Goal: Find specific page/section: Find specific page/section

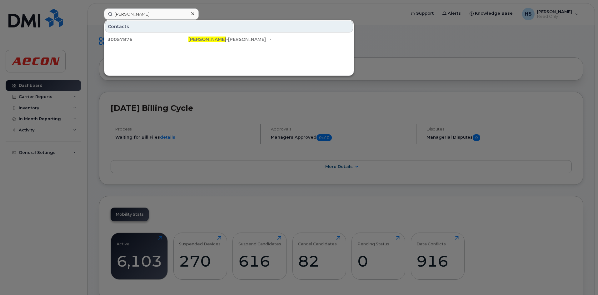
click at [241, 187] on div at bounding box center [299, 147] width 598 height 295
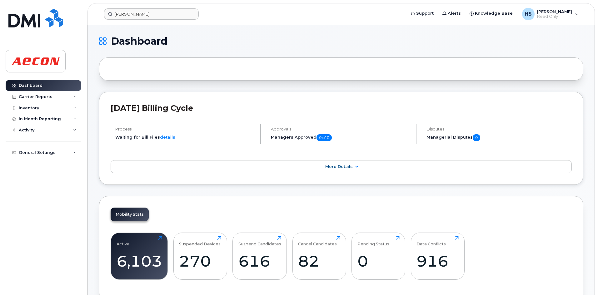
click at [217, 218] on div "Mobility Stats Active 6,103 Click to view more Suspended Devices 270 Click to v…" at bounding box center [341, 249] width 484 height 106
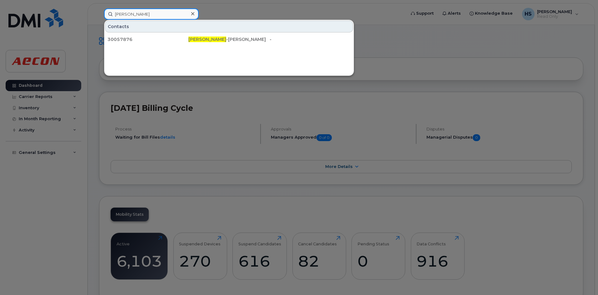
click at [138, 15] on input "kendall king" at bounding box center [151, 13] width 95 height 11
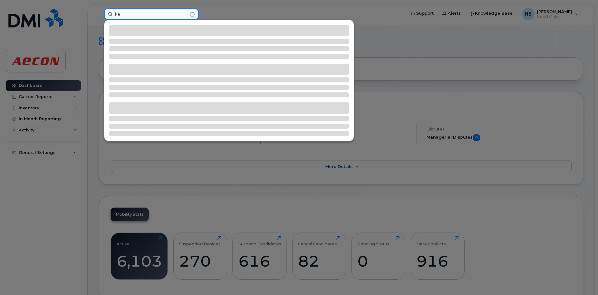
type input "k"
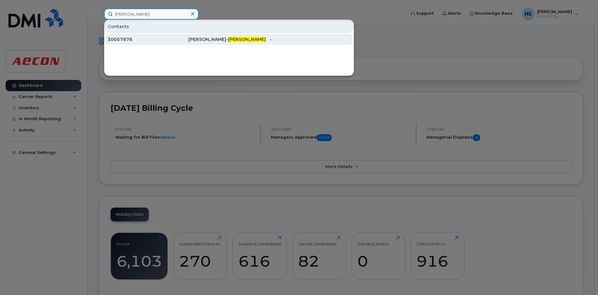
type input "congram"
click at [142, 39] on div "30057876" at bounding box center [147, 39] width 81 height 6
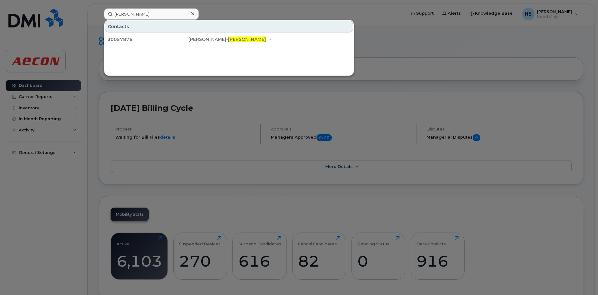
click at [306, 98] on div at bounding box center [299, 147] width 598 height 295
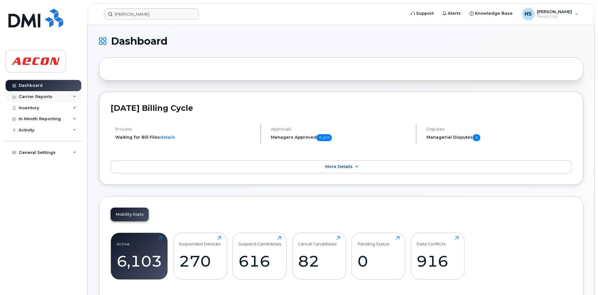
click at [59, 97] on div "Carrier Reports" at bounding box center [44, 96] width 76 height 11
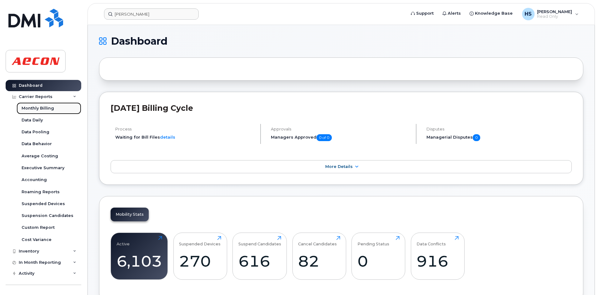
click at [38, 109] on div "Monthly Billing" at bounding box center [38, 109] width 32 height 6
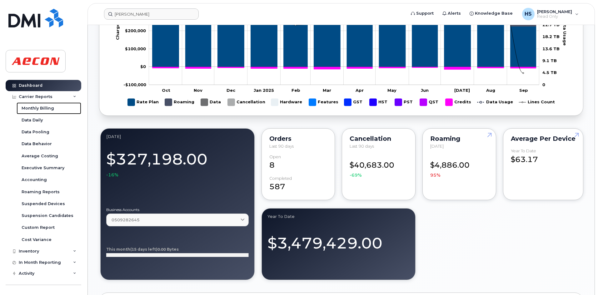
scroll to position [517, 0]
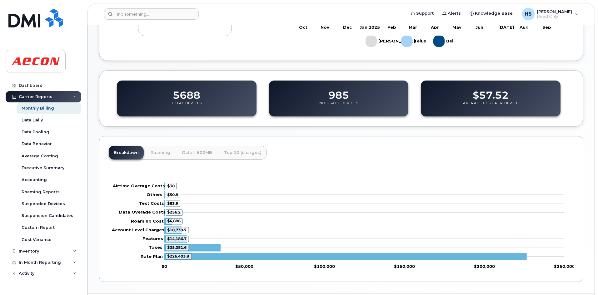
scroll to position [193, 0]
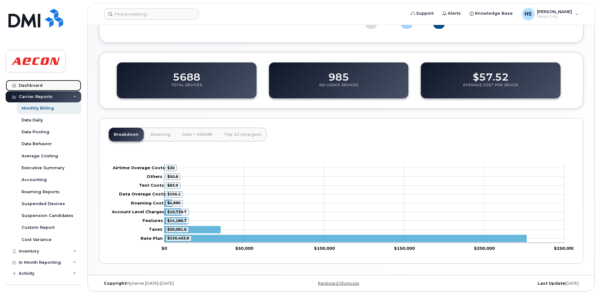
click at [37, 85] on div "Dashboard" at bounding box center [31, 85] width 24 height 5
